Goal: Information Seeking & Learning: Learn about a topic

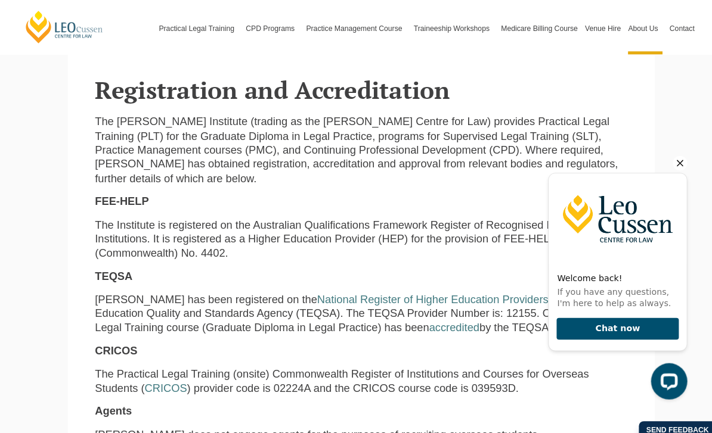
scroll to position [258, 0]
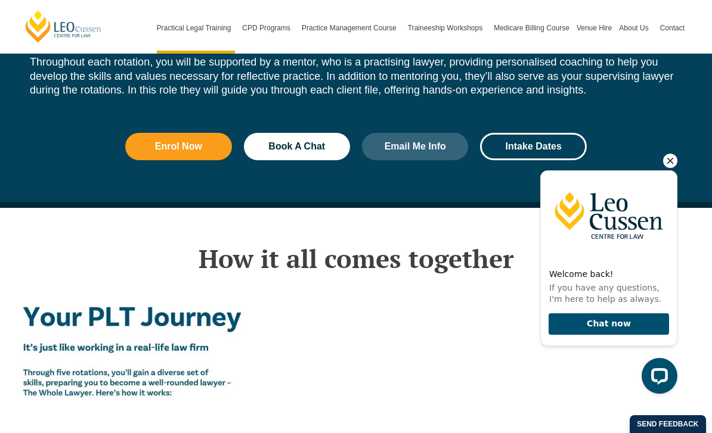
click at [669, 167] on icon "Hide greeting" at bounding box center [670, 161] width 14 height 14
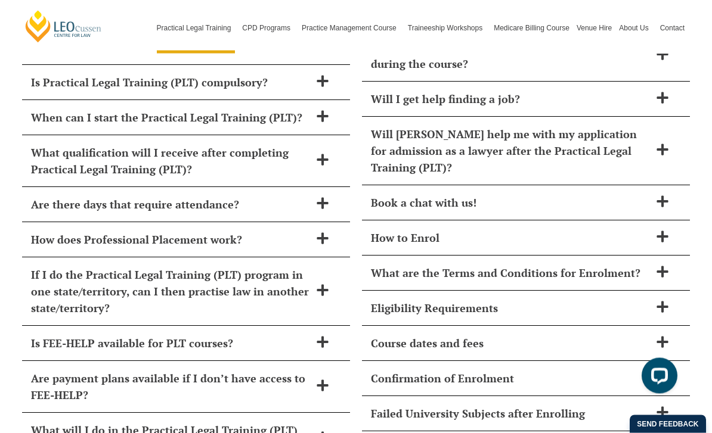
scroll to position [4925, 0]
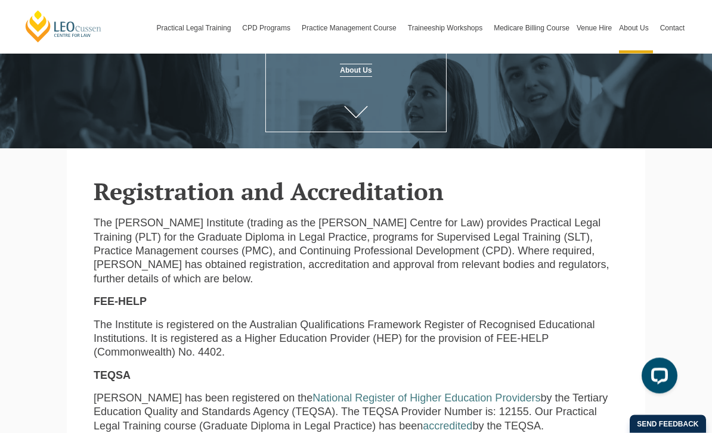
scroll to position [156, 0]
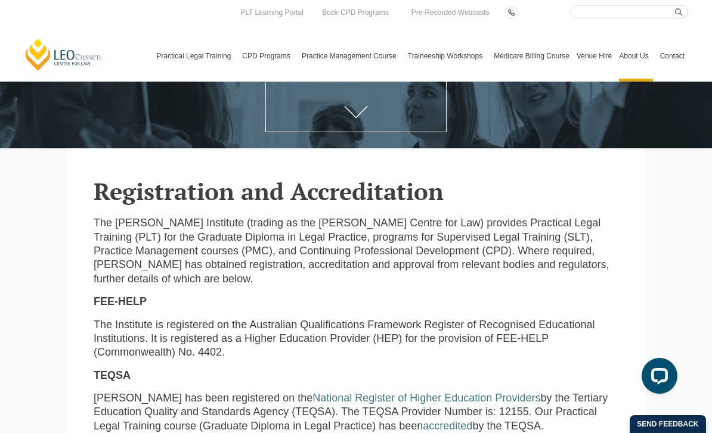
click at [0, 0] on link "Program Dates & Fees" at bounding box center [0, 0] width 0 height 0
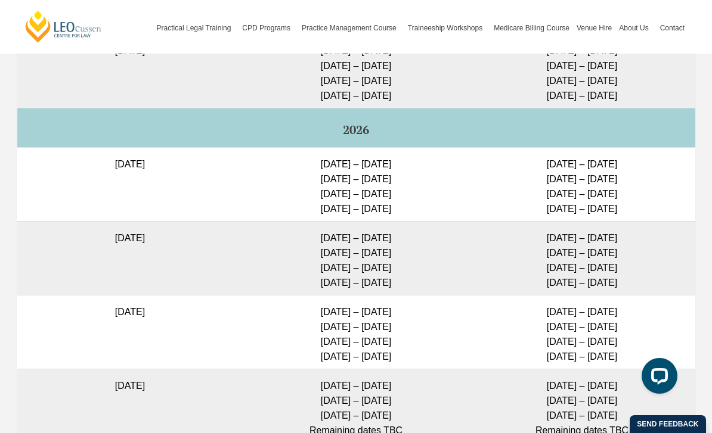
scroll to position [3340, 0]
